Goal: Check status

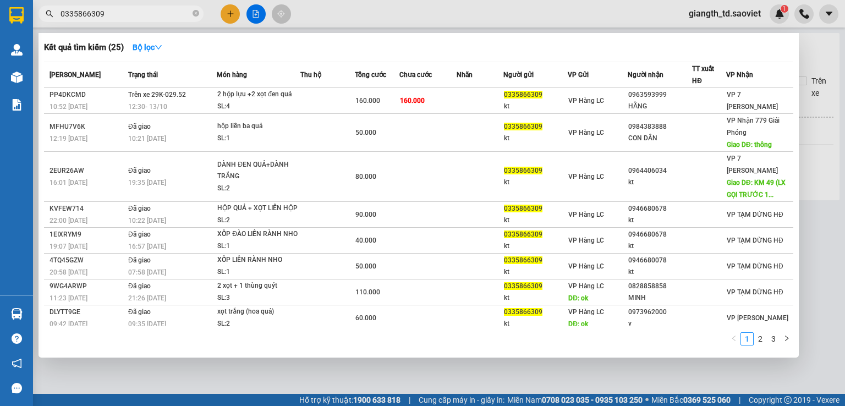
click at [118, 16] on input "0335866309" at bounding box center [126, 14] width 130 height 12
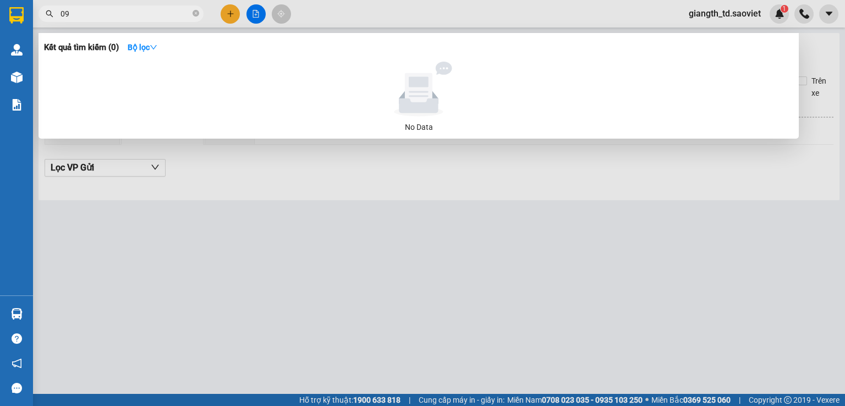
type input "0"
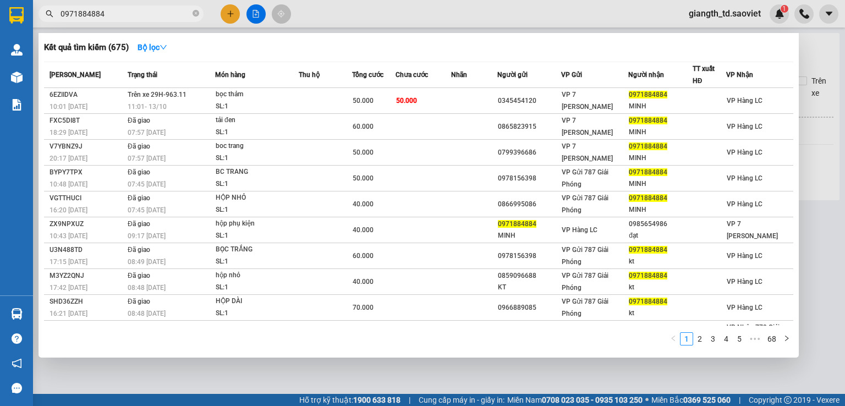
click at [95, 15] on input "0971884884" at bounding box center [126, 14] width 130 height 12
paste input "67042390"
type input "0967042390"
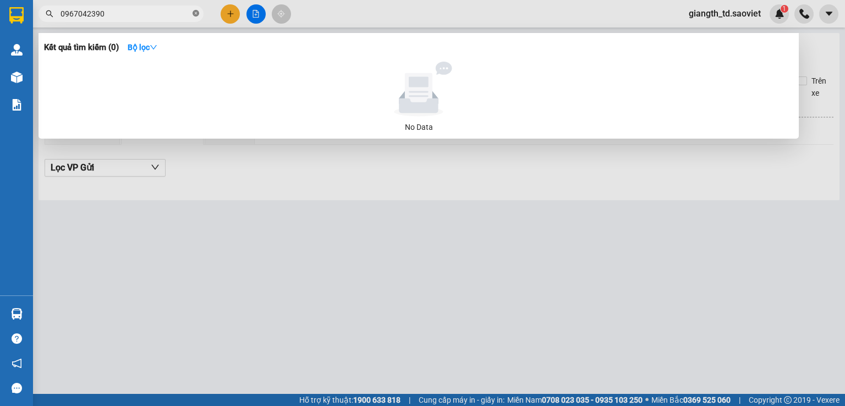
click at [196, 15] on icon "close-circle" at bounding box center [196, 13] width 7 height 7
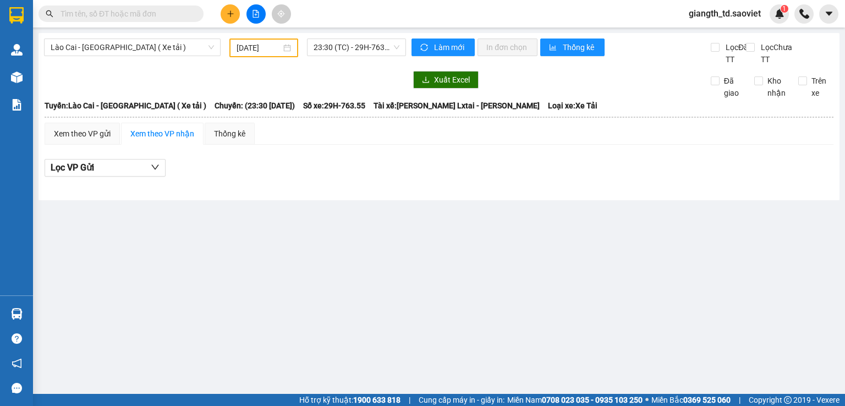
click at [329, 12] on div "Kết quả tìm kiếm ( 0 ) Bộ lọc No Data giangth_td.saoviet 1" at bounding box center [422, 14] width 845 height 28
click at [129, 20] on span at bounding box center [121, 14] width 165 height 17
click at [132, 13] on input "text" at bounding box center [126, 14] width 130 height 12
paste input "0962852696Sùng"
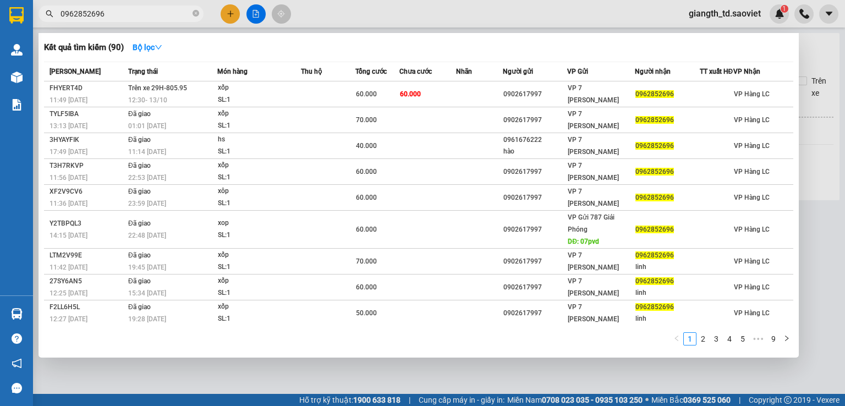
click at [133, 14] on input "0962852696" at bounding box center [126, 14] width 130 height 12
paste input "30833"
type input "0962308336"
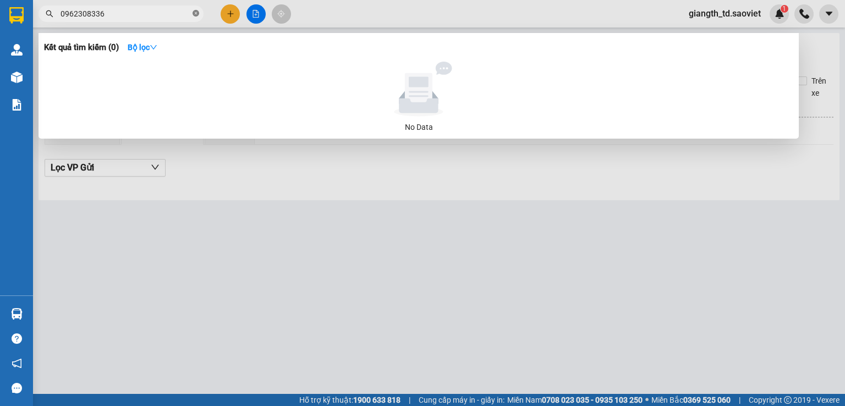
click at [196, 11] on icon "close-circle" at bounding box center [196, 13] width 7 height 7
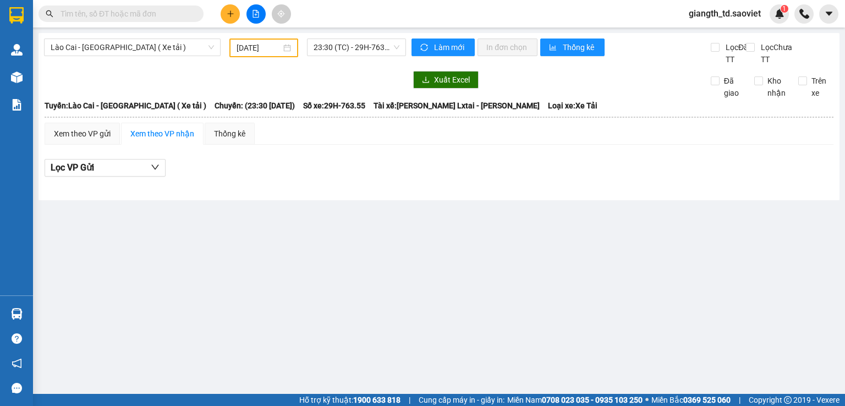
type input "0"
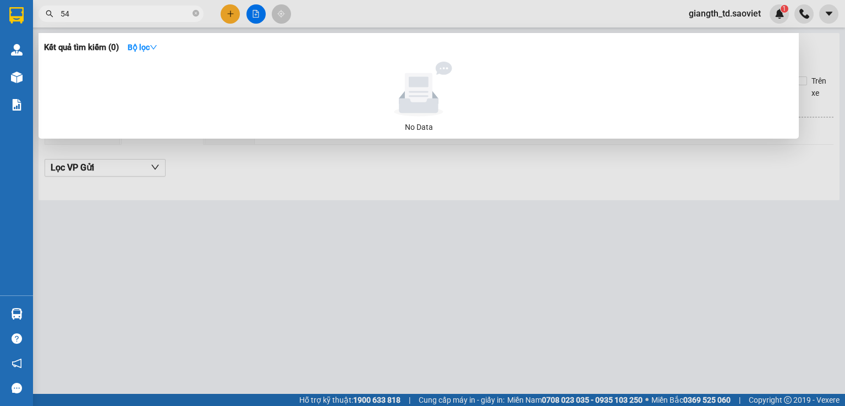
type input "5"
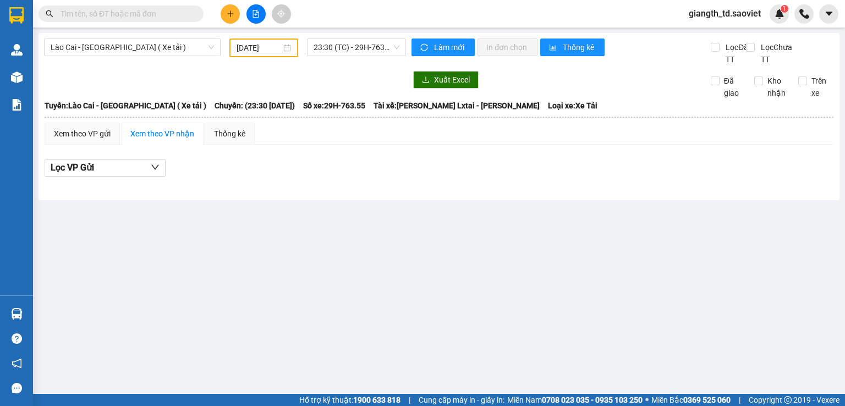
paste input "0384688527"
type input "0384688527"
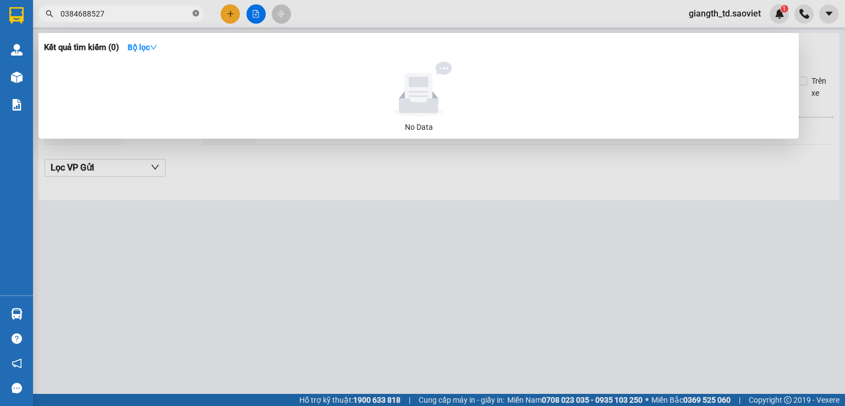
click at [195, 12] on icon "close-circle" at bounding box center [196, 13] width 7 height 7
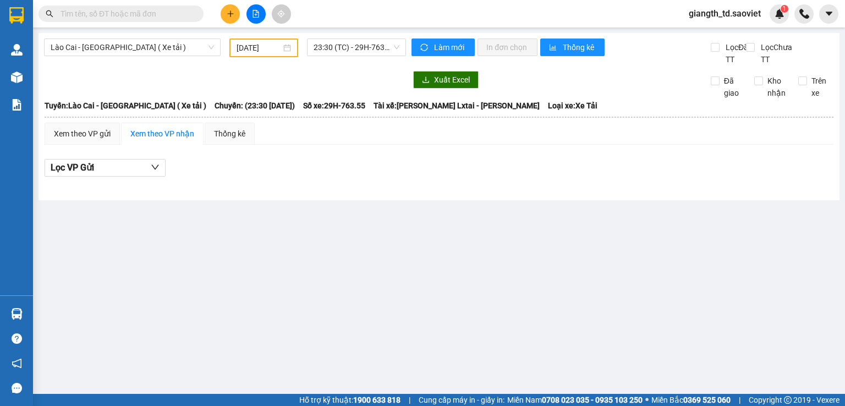
click at [440, 13] on div "Kết quả tìm kiếm ( 0 ) Bộ lọc No Data giangth_td.saoviet 1" at bounding box center [422, 14] width 845 height 28
